Goal: Obtain resource: Obtain resource

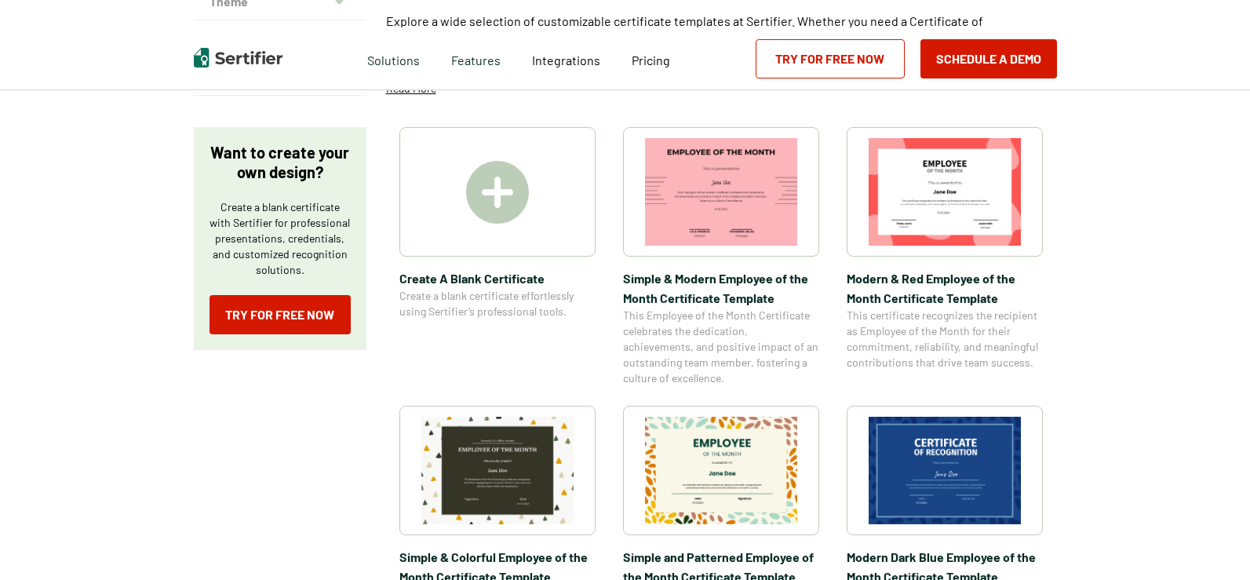
scroll to position [235, 0]
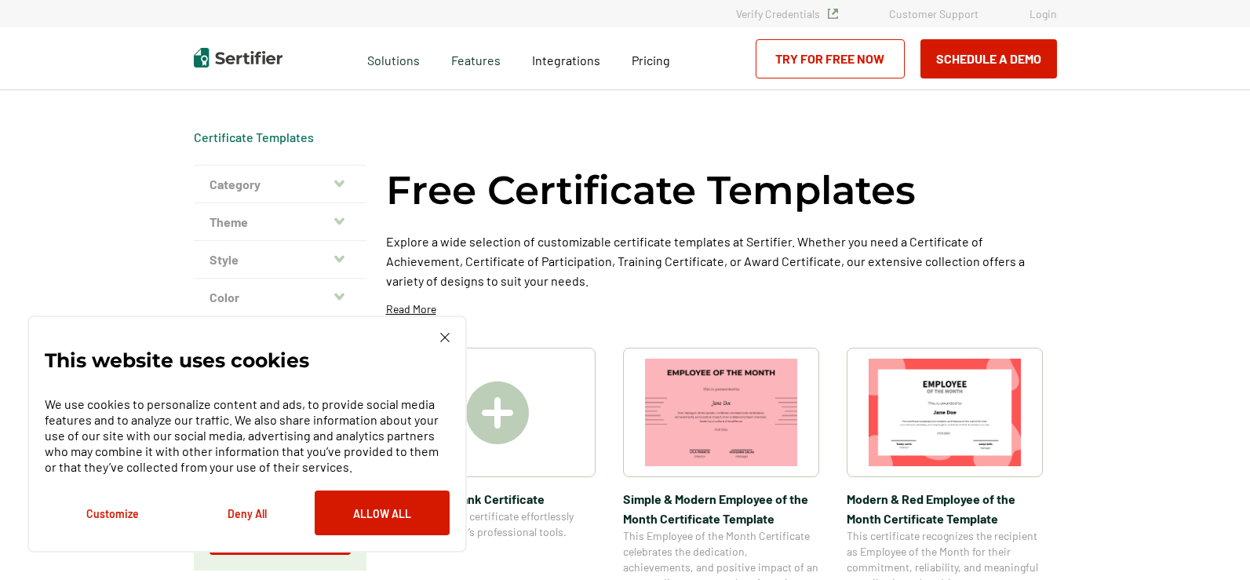
click at [443, 331] on div "This website uses cookies We use cookies to personalize content and ads, to pro…" at bounding box center [246, 433] width 439 height 237
click at [442, 337] on img at bounding box center [444, 337] width 9 height 9
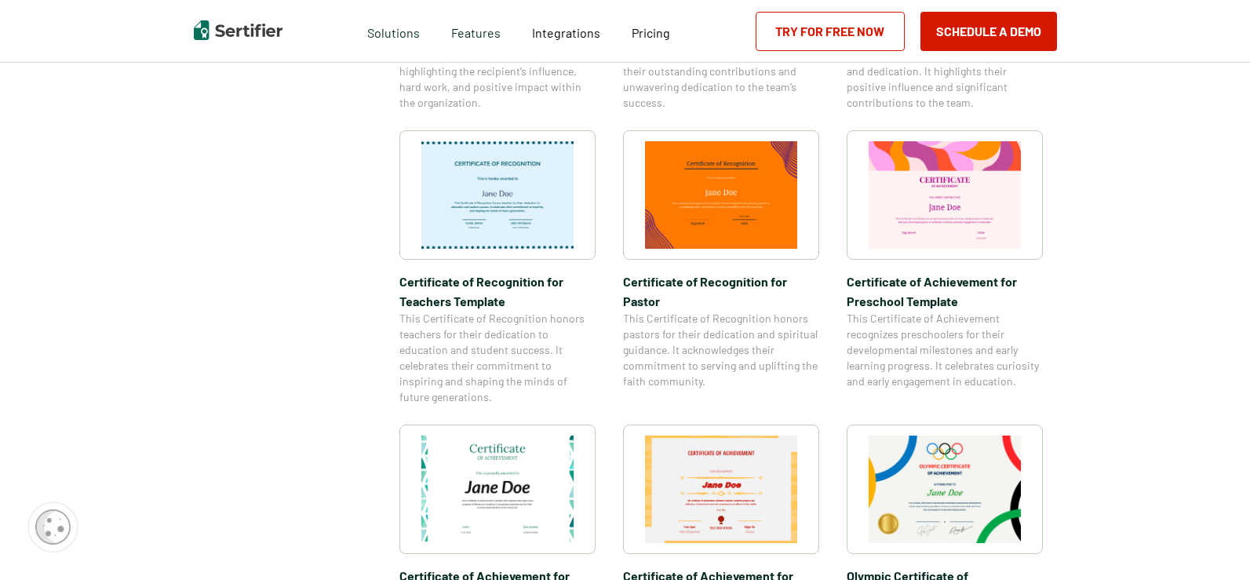
scroll to position [784, 0]
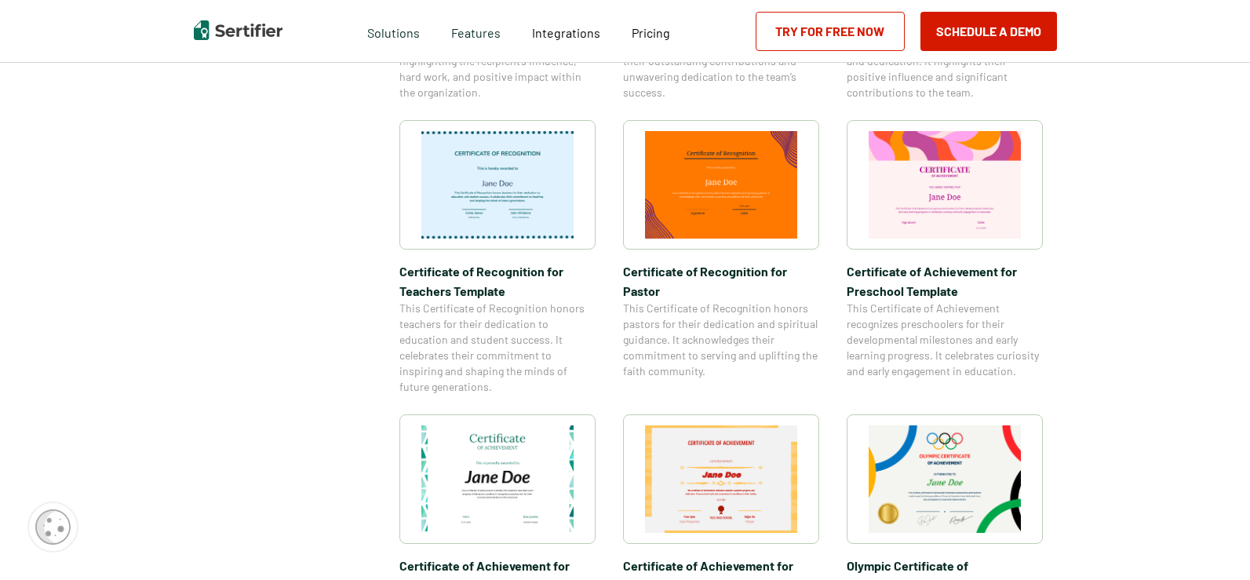
click at [750, 493] on img at bounding box center [721, 478] width 152 height 107
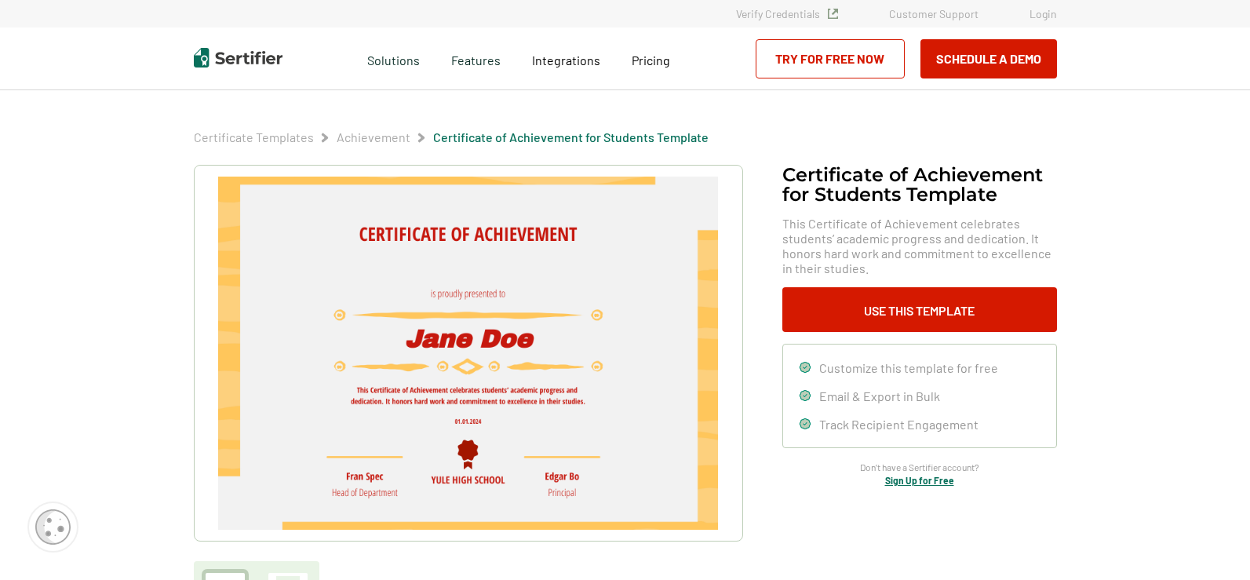
click at [494, 338] on img at bounding box center [467, 353] width 499 height 353
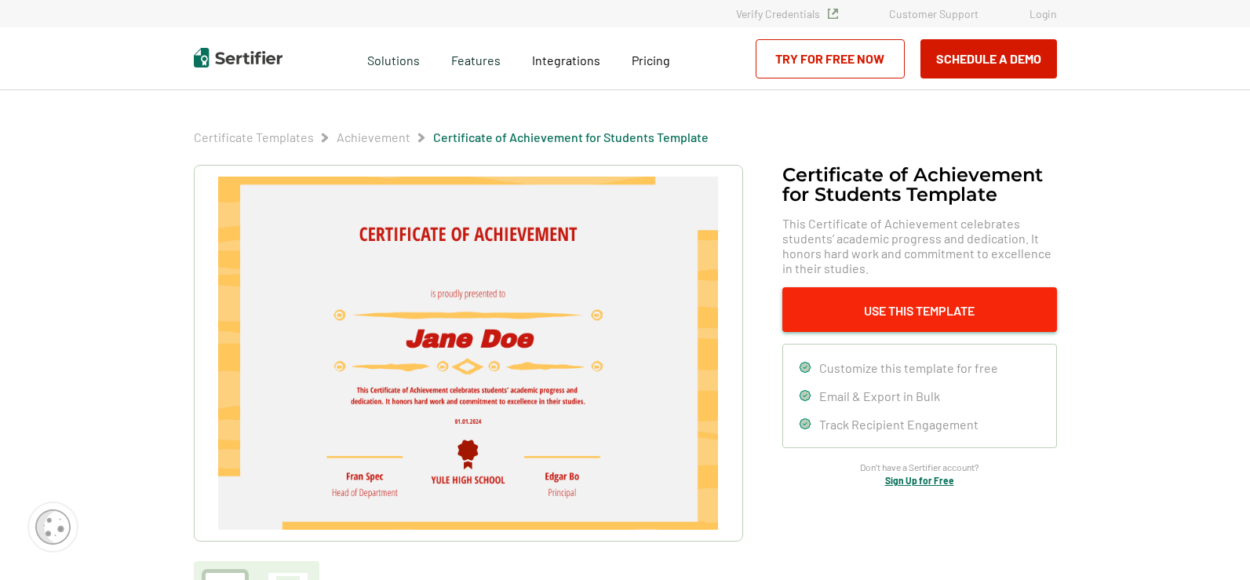
click at [865, 304] on button "Use This Template" at bounding box center [919, 309] width 275 height 45
